Goal: Transaction & Acquisition: Purchase product/service

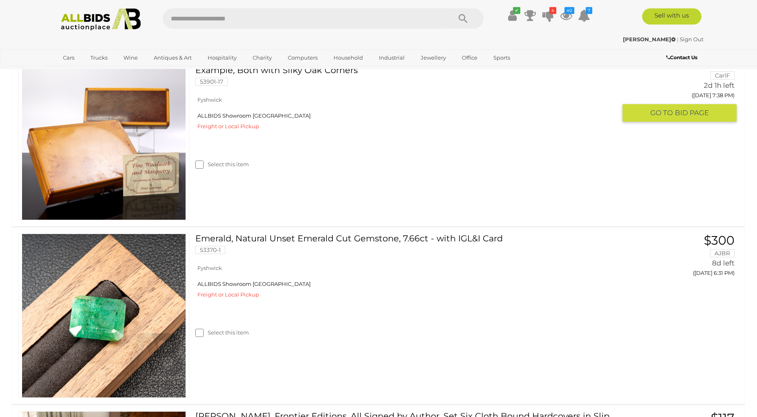
scroll to position [2127, 0]
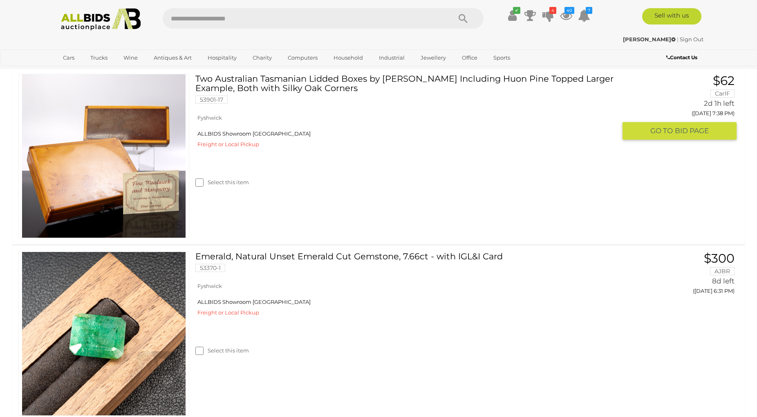
click at [129, 189] on img at bounding box center [104, 156] width 164 height 164
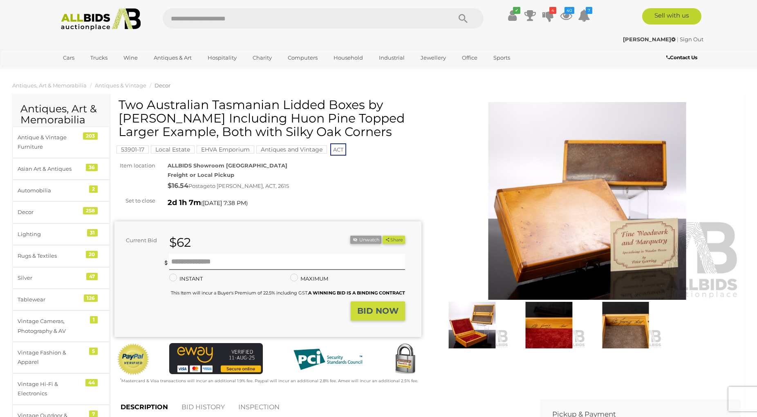
click at [570, 228] on img at bounding box center [587, 201] width 307 height 198
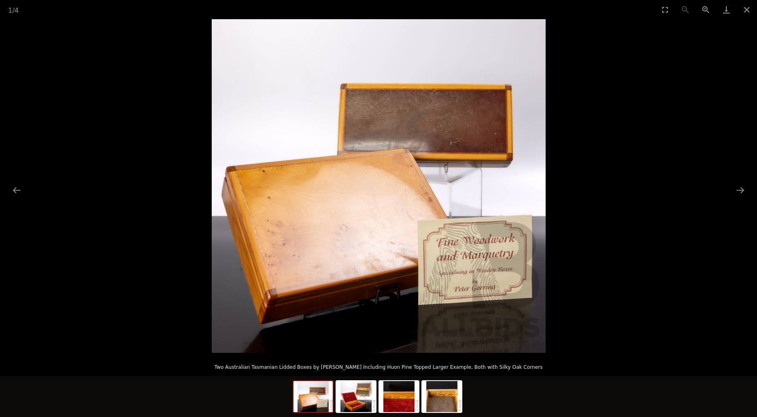
click at [488, 253] on img at bounding box center [379, 186] width 334 height 334
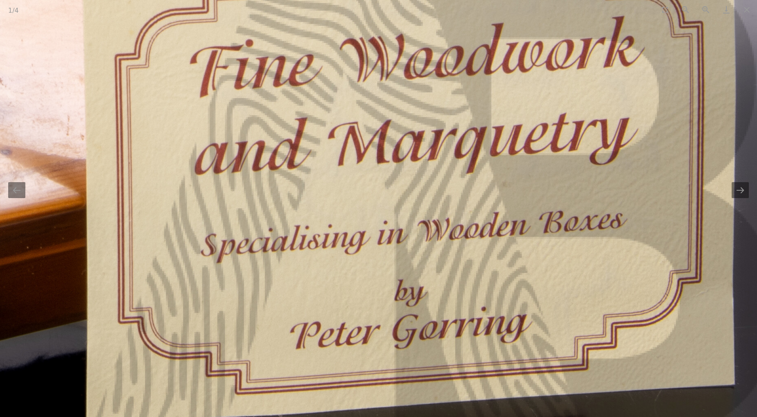
drag, startPoint x: 485, startPoint y: 251, endPoint x: 479, endPoint y: 74, distance: 177.1
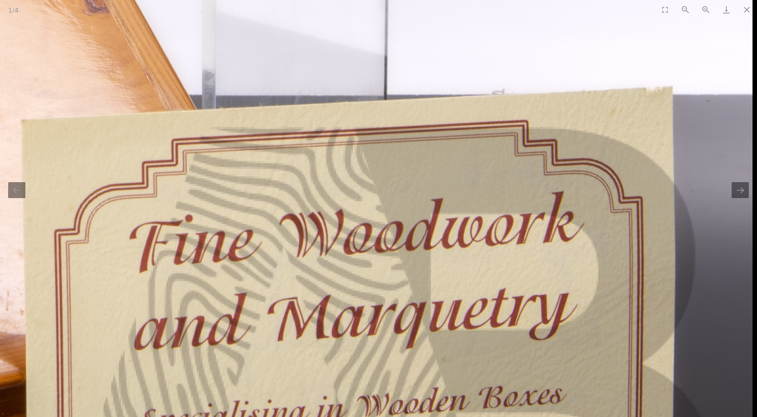
drag, startPoint x: 525, startPoint y: 189, endPoint x: 435, endPoint y: 408, distance: 236.6
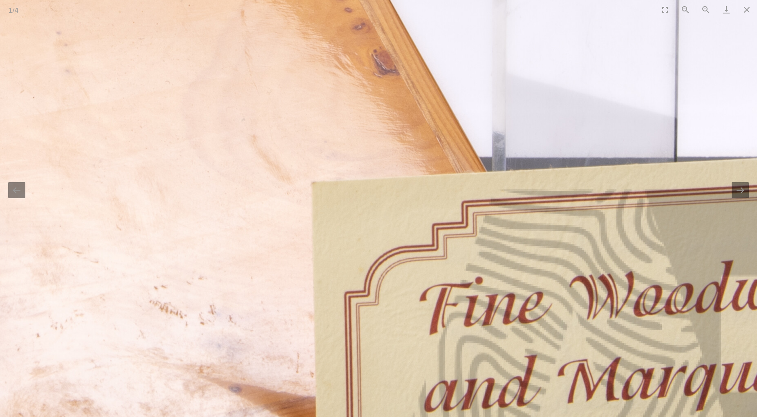
drag, startPoint x: 214, startPoint y: 284, endPoint x: 500, endPoint y: 271, distance: 285.6
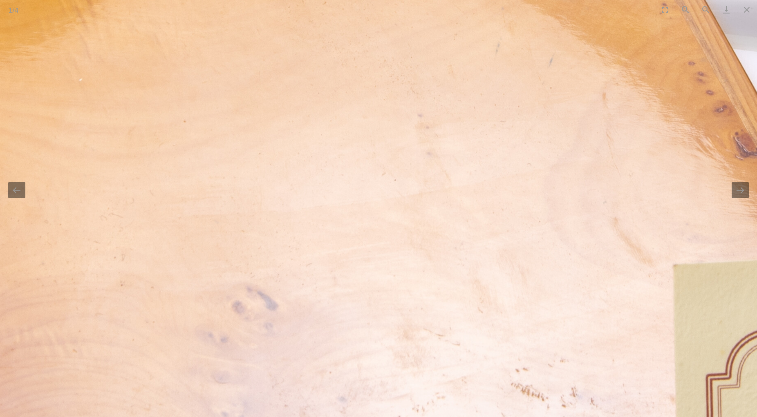
drag, startPoint x: 330, startPoint y: 240, endPoint x: 534, endPoint y: 318, distance: 219.0
click at [534, 318] on img at bounding box center [452, 68] width 1903 height 1903
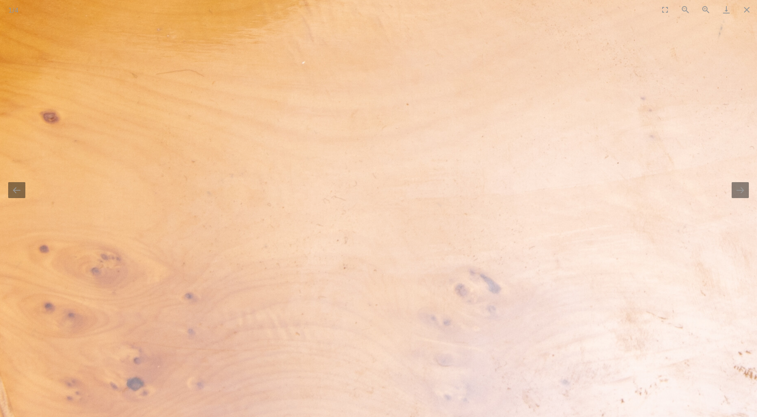
drag, startPoint x: 341, startPoint y: 272, endPoint x: 510, endPoint y: 256, distance: 169.3
click at [518, 253] on img at bounding box center [675, 51] width 1903 height 1903
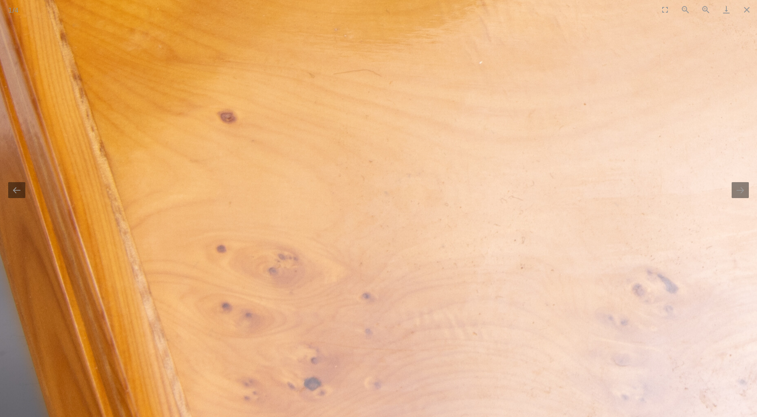
drag, startPoint x: 354, startPoint y: 256, endPoint x: 438, endPoint y: 256, distance: 84.2
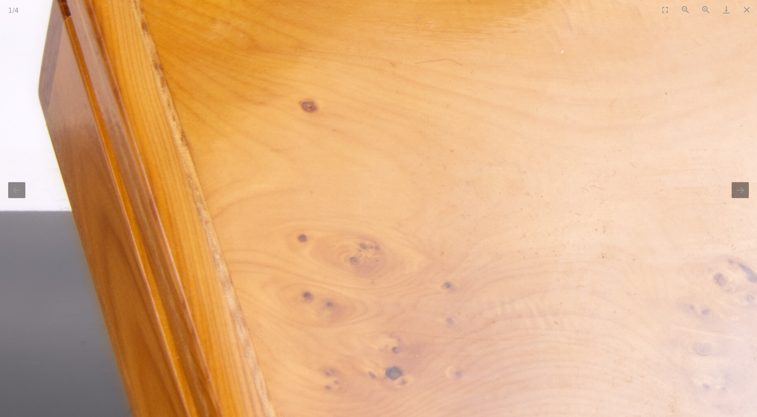
drag, startPoint x: 167, startPoint y: 149, endPoint x: 225, endPoint y: 138, distance: 59.0
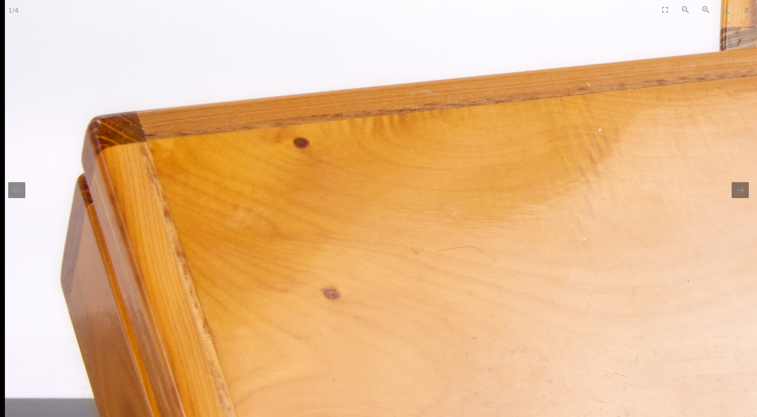
drag, startPoint x: 225, startPoint y: 138, endPoint x: 265, endPoint y: 326, distance: 191.8
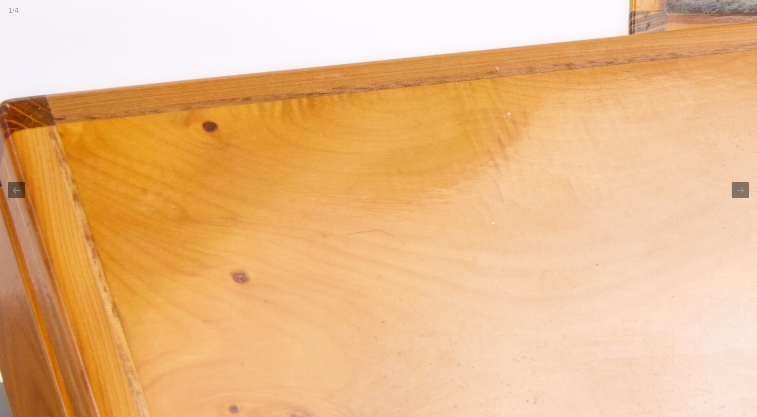
drag, startPoint x: 400, startPoint y: 273, endPoint x: 314, endPoint y: 183, distance: 124.9
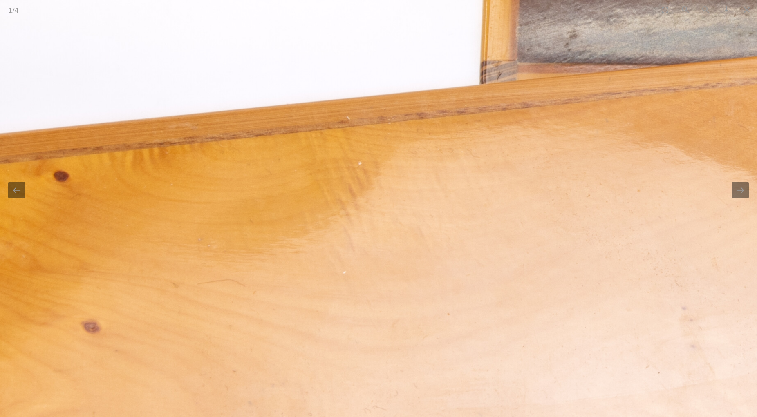
drag, startPoint x: 385, startPoint y: 184, endPoint x: 207, endPoint y: 235, distance: 185.4
click at [216, 236] on img at bounding box center [716, 261] width 1903 height 1903
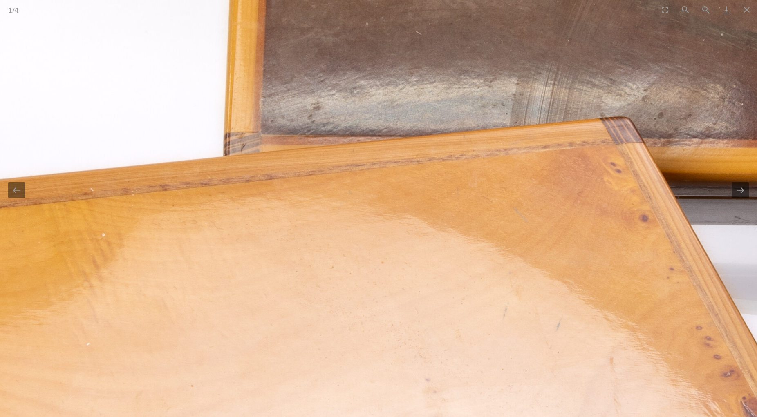
drag, startPoint x: 429, startPoint y: 199, endPoint x: 305, endPoint y: 252, distance: 135.3
click at [280, 267] on img at bounding box center [460, 332] width 1903 height 1903
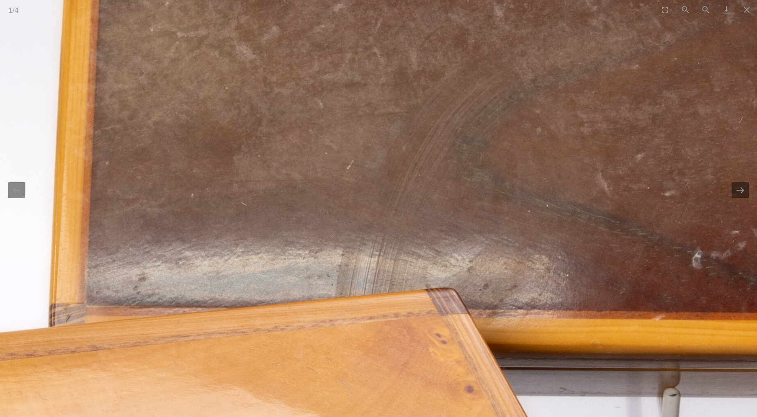
drag, startPoint x: 404, startPoint y: 185, endPoint x: 327, endPoint y: 325, distance: 160.3
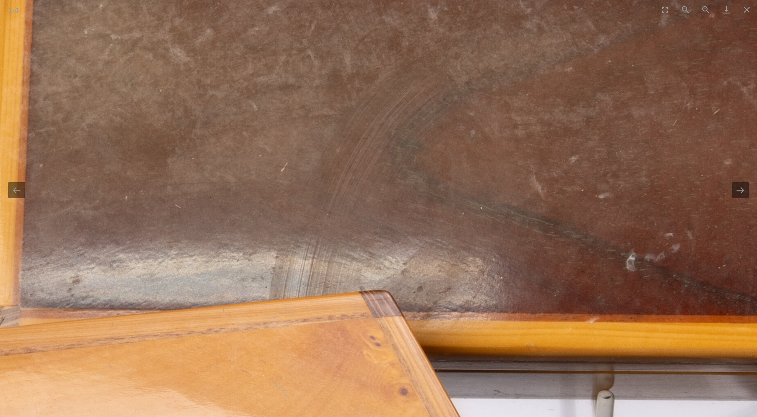
drag, startPoint x: 370, startPoint y: 270, endPoint x: 326, endPoint y: 206, distance: 77.3
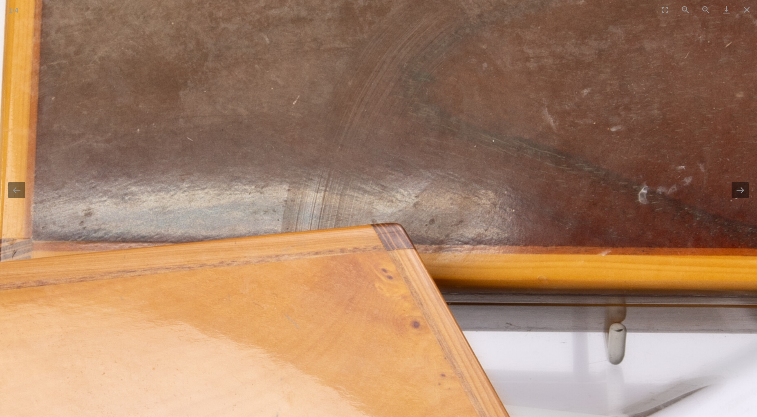
drag, startPoint x: 314, startPoint y: 204, endPoint x: 327, endPoint y: 138, distance: 67.0
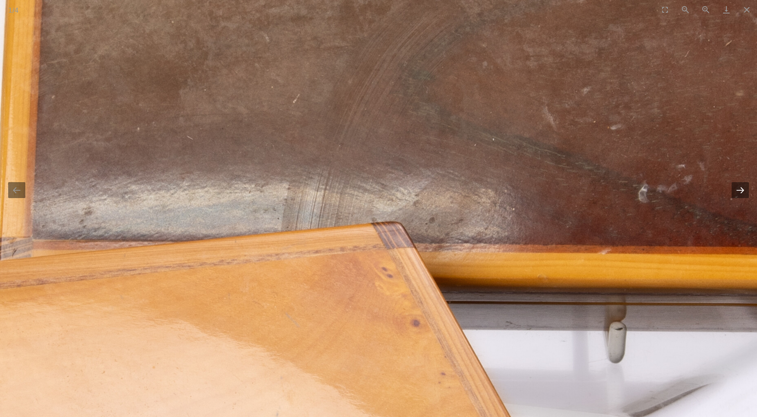
click at [741, 190] on button "Next slide" at bounding box center [740, 190] width 17 height 16
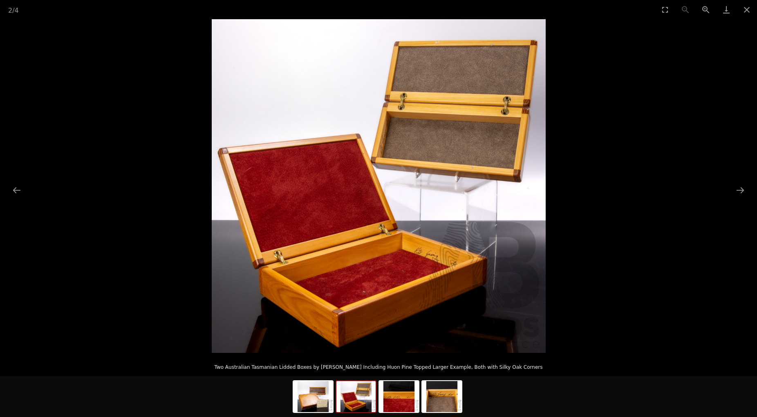
click at [443, 239] on img at bounding box center [379, 186] width 334 height 334
click at [430, 246] on img at bounding box center [379, 186] width 334 height 334
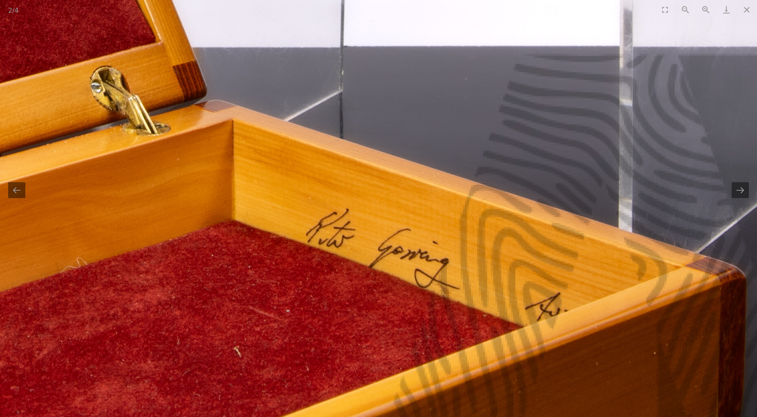
drag, startPoint x: 418, startPoint y: 264, endPoint x: 393, endPoint y: 158, distance: 108.4
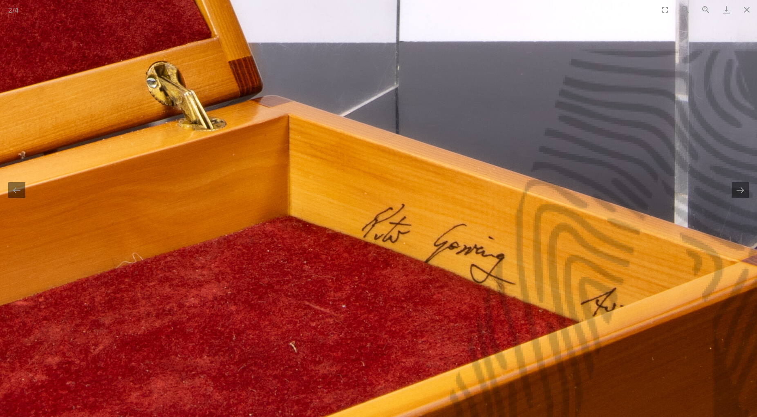
drag, startPoint x: 321, startPoint y: 187, endPoint x: 379, endPoint y: 195, distance: 58.9
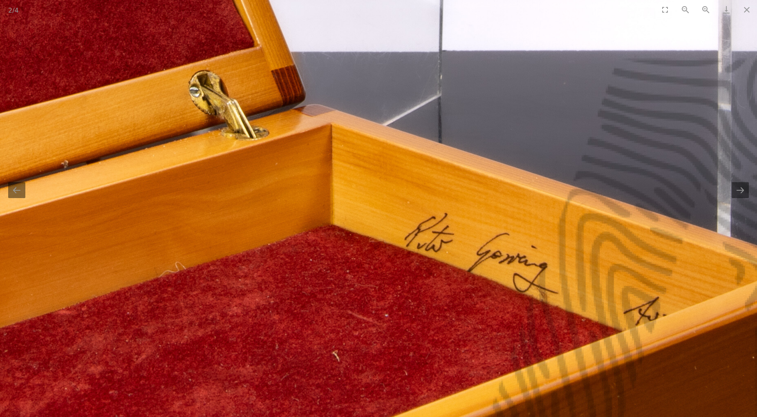
drag, startPoint x: 321, startPoint y: 172, endPoint x: 354, endPoint y: 180, distance: 34.1
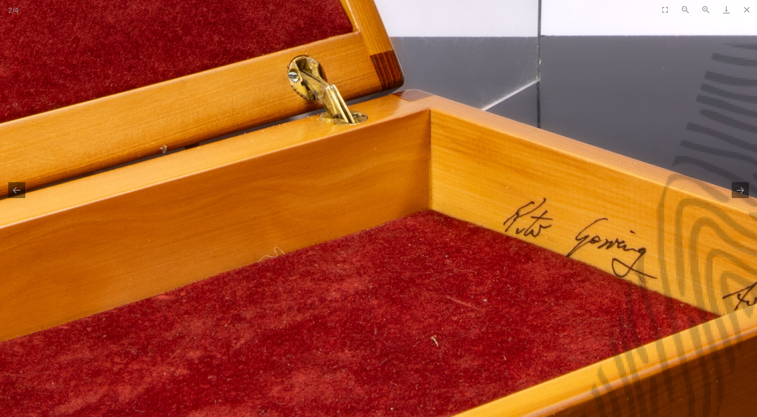
drag, startPoint x: 326, startPoint y: 177, endPoint x: 424, endPoint y: 161, distance: 98.7
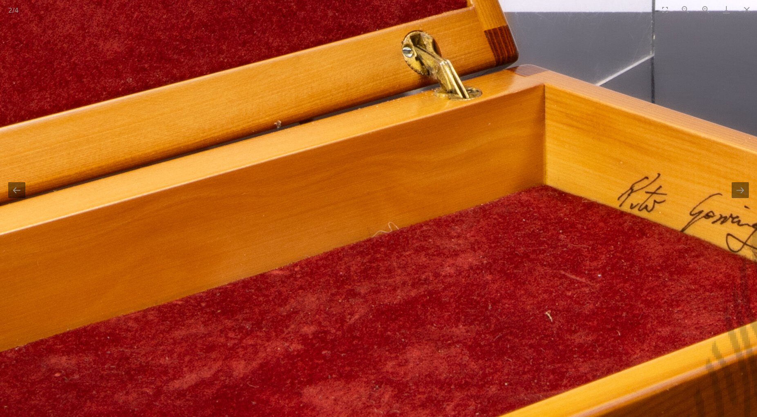
drag, startPoint x: 305, startPoint y: 182, endPoint x: 391, endPoint y: 160, distance: 88.9
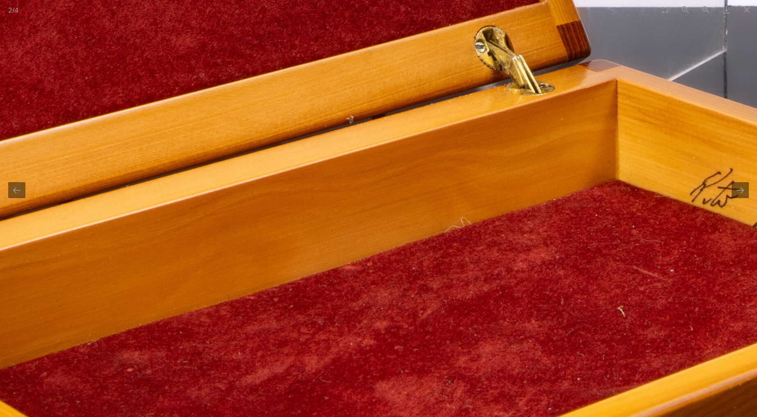
drag, startPoint x: 330, startPoint y: 175, endPoint x: 421, endPoint y: 164, distance: 92.1
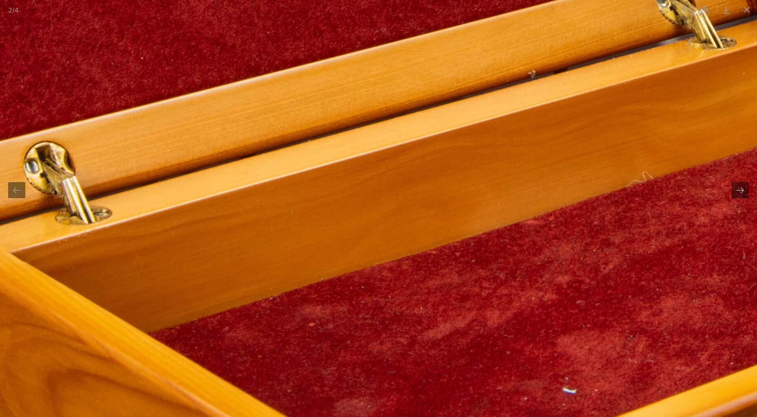
drag, startPoint x: 260, startPoint y: 203, endPoint x: 399, endPoint y: 164, distance: 144.4
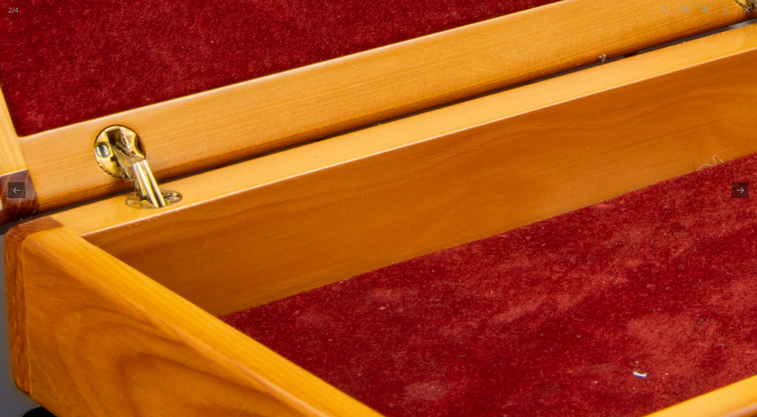
drag, startPoint x: 315, startPoint y: 188, endPoint x: 320, endPoint y: 177, distance: 12.1
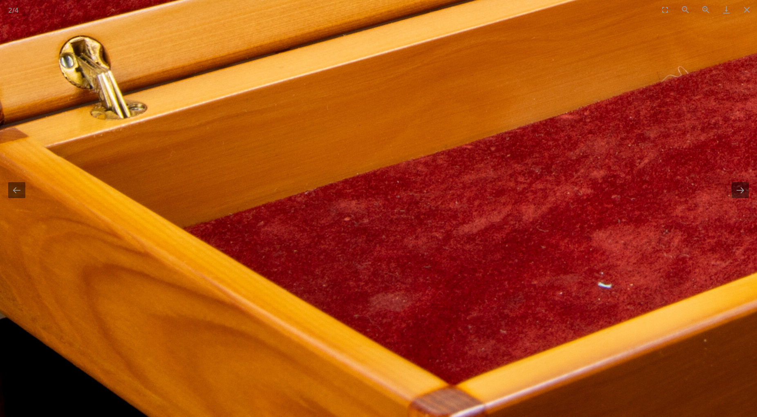
drag, startPoint x: 388, startPoint y: 200, endPoint x: 353, endPoint y: 111, distance: 95.8
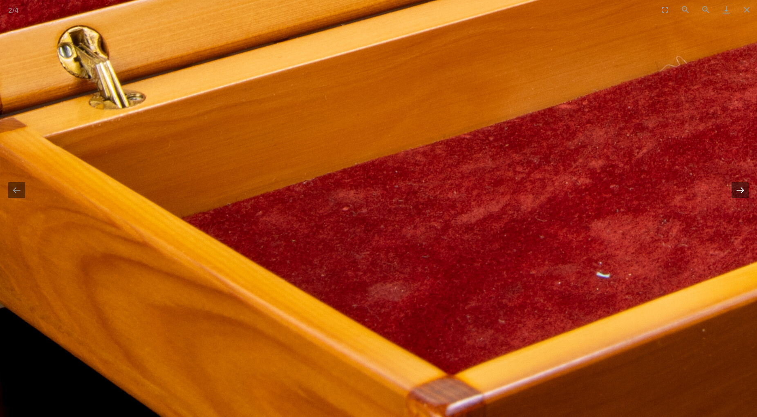
click at [737, 189] on button "Next slide" at bounding box center [740, 190] width 17 height 16
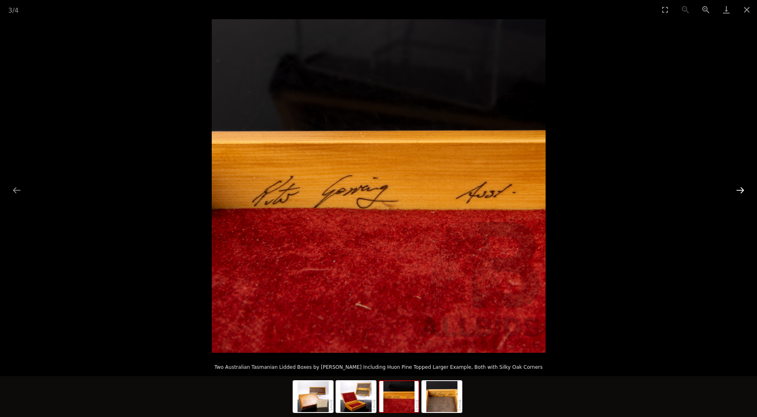
click at [739, 189] on button "Next slide" at bounding box center [740, 190] width 17 height 16
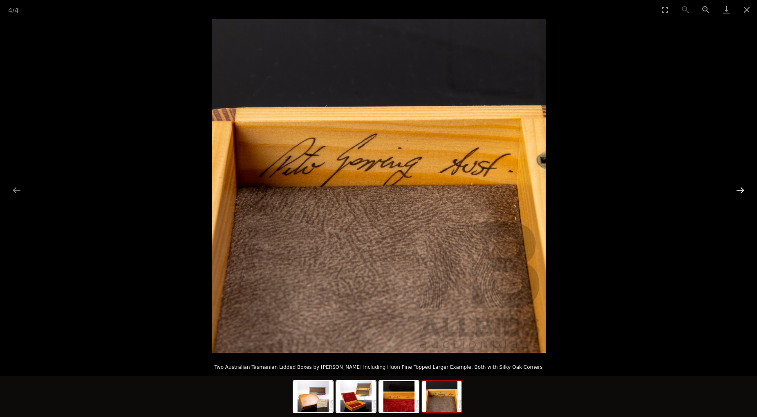
click at [739, 189] on button "Next slide" at bounding box center [740, 190] width 17 height 16
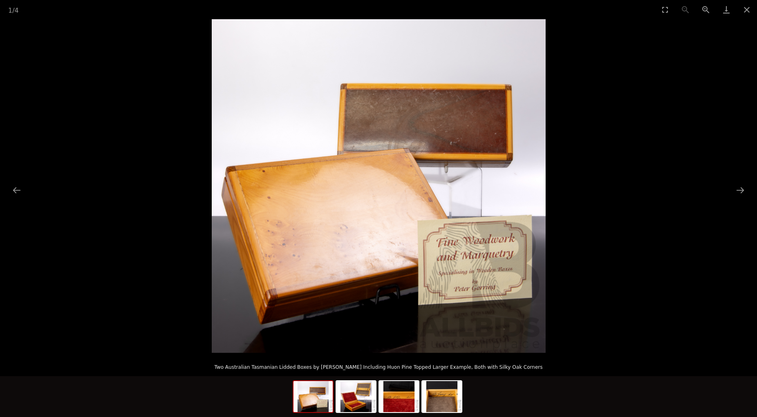
click at [417, 289] on img at bounding box center [379, 186] width 334 height 334
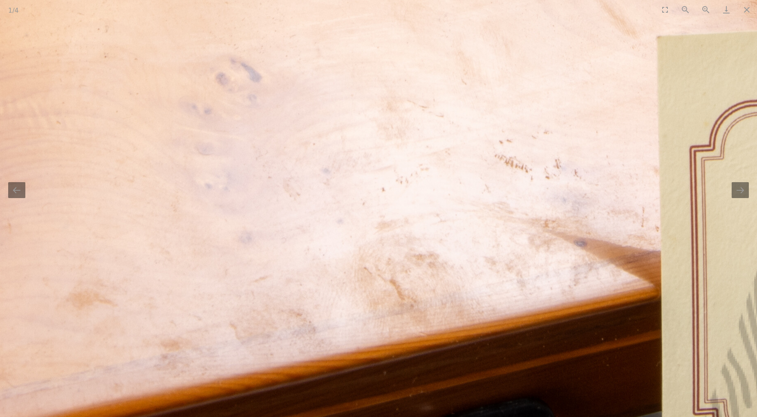
drag, startPoint x: 403, startPoint y: 286, endPoint x: 657, endPoint y: 381, distance: 271.2
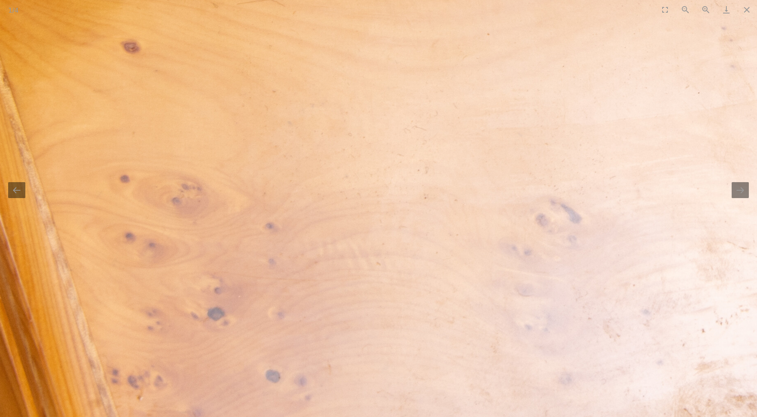
drag, startPoint x: 429, startPoint y: 316, endPoint x: 604, endPoint y: 433, distance: 211.2
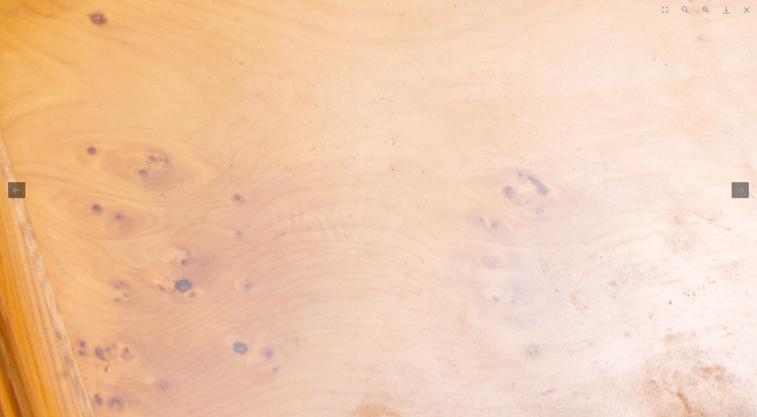
drag, startPoint x: 507, startPoint y: 311, endPoint x: 462, endPoint y: 261, distance: 67.1
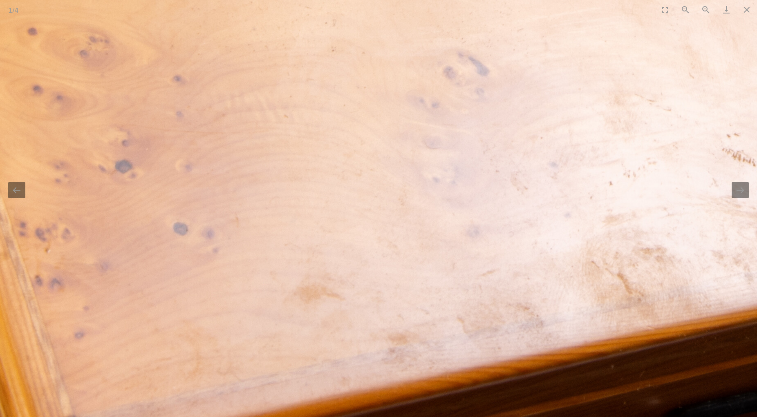
drag, startPoint x: 549, startPoint y: 335, endPoint x: 489, endPoint y: 215, distance: 134.0
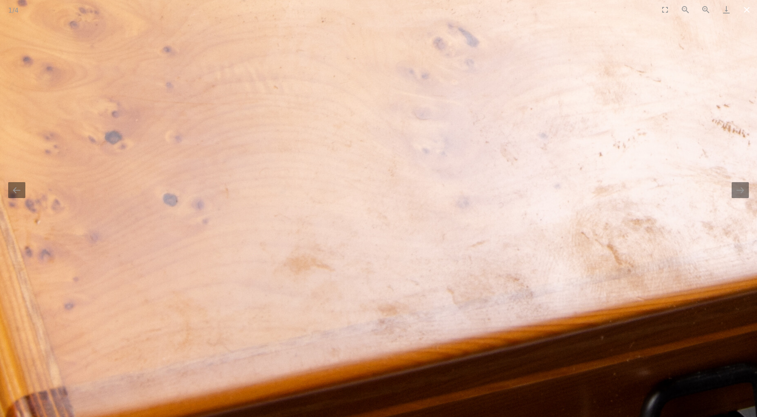
click at [748, 9] on button "Close gallery" at bounding box center [747, 9] width 20 height 19
